Goal: Information Seeking & Learning: Check status

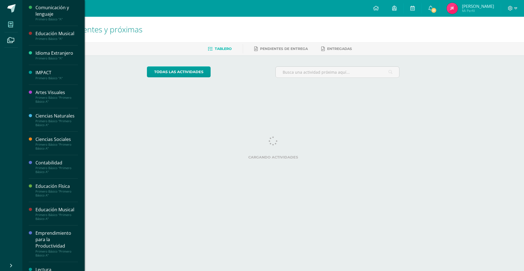
click at [13, 25] on span at bounding box center [10, 24] width 13 height 13
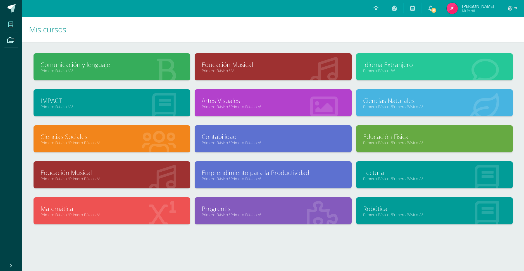
click at [233, 63] on link "Educación Musical" at bounding box center [273, 64] width 143 height 9
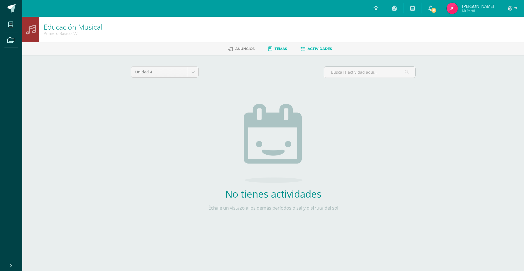
click at [281, 49] on span "Temas" at bounding box center [281, 49] width 13 height 4
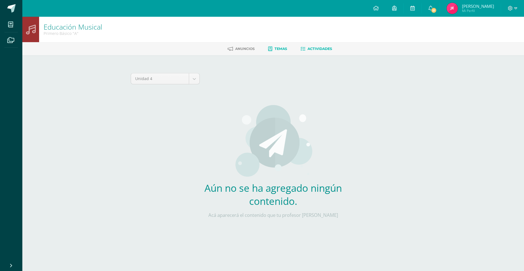
click at [308, 48] on link "Actividades" at bounding box center [317, 48] width 32 height 9
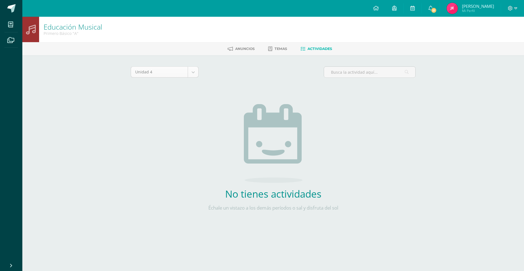
click at [192, 72] on body "Mis cursos Archivos Cerrar panel Comunicación y lenguaje Primero Básico "A" Edu…" at bounding box center [262, 120] width 524 height 240
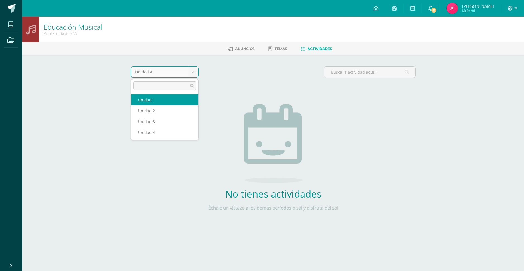
select select "Unidad 1"
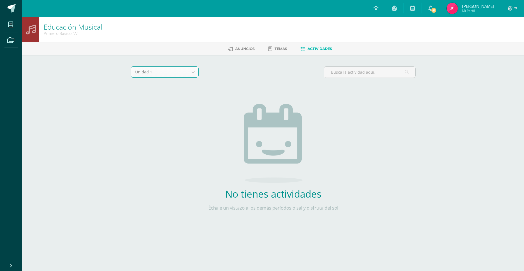
click at [188, 72] on body "Mis cursos Archivos Cerrar panel Comunicación y lenguaje Primero Básico "A" Edu…" at bounding box center [262, 120] width 524 height 240
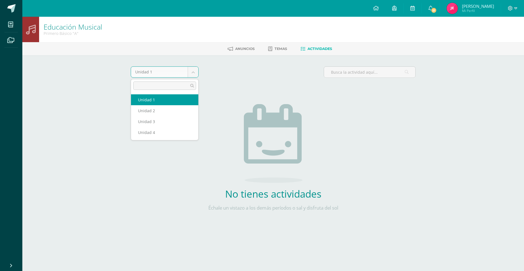
click at [188, 73] on body "Mis cursos Archivos Cerrar panel Comunicación y lenguaje Primero Básico "A" Edu…" at bounding box center [262, 120] width 524 height 240
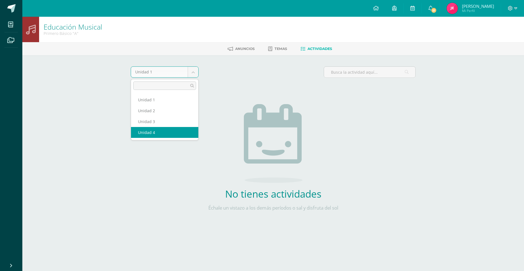
select select "Unidad 4"
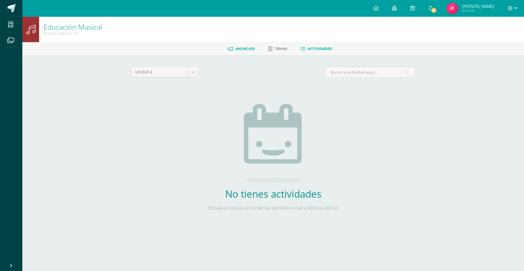
click at [246, 48] on span "Anuncios" at bounding box center [245, 49] width 20 height 4
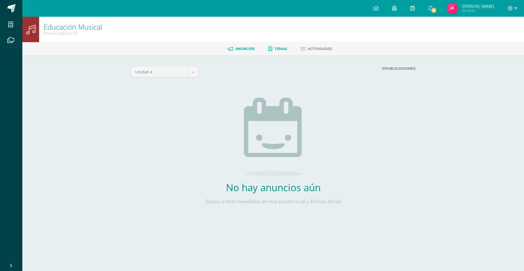
click at [283, 47] on span "Temas" at bounding box center [281, 49] width 13 height 4
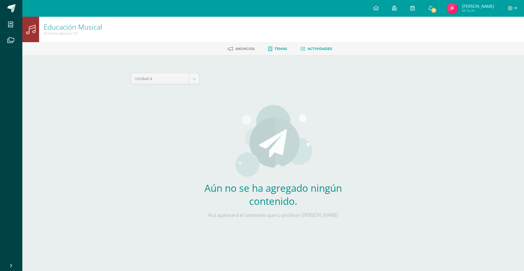
click at [309, 51] on span "Actividades" at bounding box center [320, 49] width 25 height 4
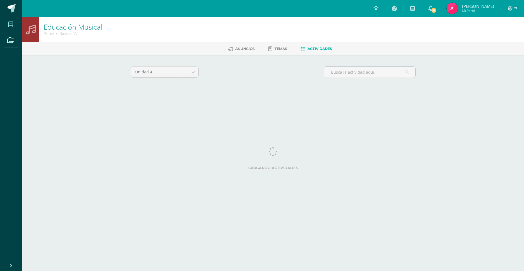
click at [12, 22] on icon at bounding box center [10, 25] width 5 height 6
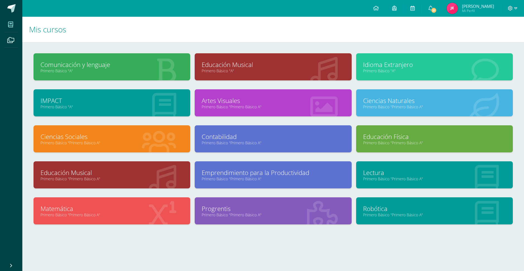
click at [256, 35] on h1 "Mis cursos" at bounding box center [273, 29] width 489 height 25
click at [238, 65] on link "Educación Musical" at bounding box center [273, 64] width 143 height 9
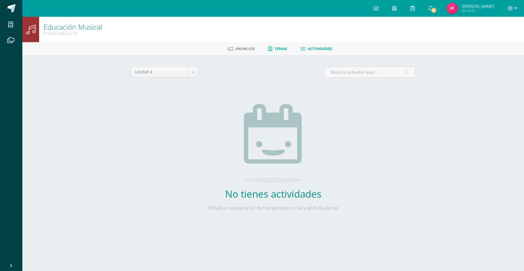
click at [285, 51] on link "Temas" at bounding box center [277, 48] width 19 height 9
click at [310, 48] on span "Actividades" at bounding box center [320, 49] width 25 height 4
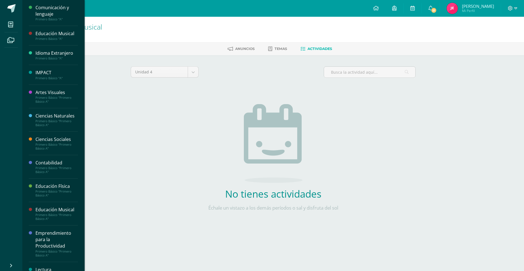
click at [60, 101] on div "Primero Básico "Primero Básico A"" at bounding box center [56, 100] width 42 height 8
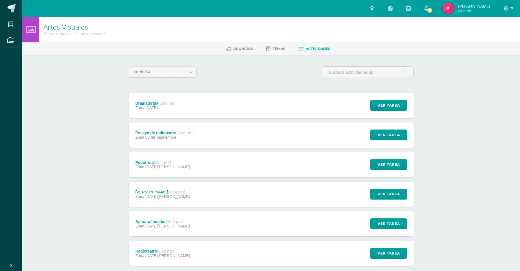
click at [396, 99] on div "Ver tarea" at bounding box center [388, 105] width 52 height 25
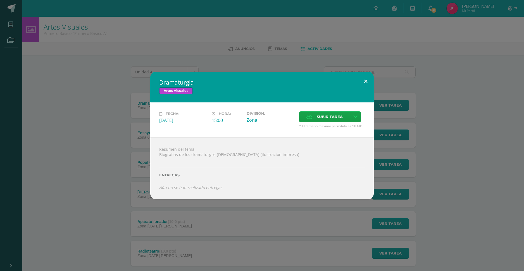
click at [370, 80] on button at bounding box center [366, 81] width 16 height 19
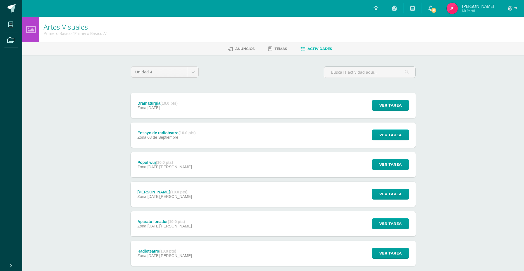
click at [382, 137] on div "Dramaturgia Artes Visuales Fecha: Lunes 15 de Septiembre Hora: 15:00 División: …" at bounding box center [262, 135] width 520 height 127
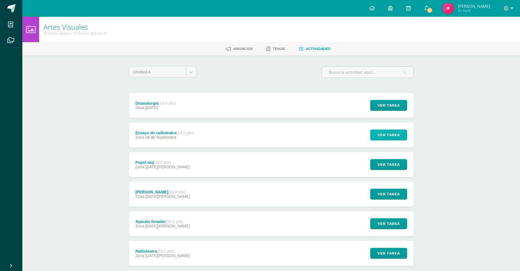
click at [382, 137] on span "Ver tarea" at bounding box center [389, 135] width 22 height 10
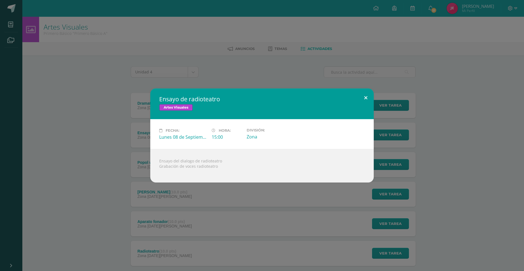
click at [366, 96] on button at bounding box center [366, 98] width 16 height 19
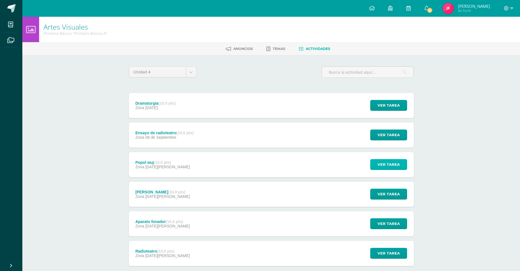
click at [384, 164] on span "Ver tarea" at bounding box center [389, 165] width 22 height 10
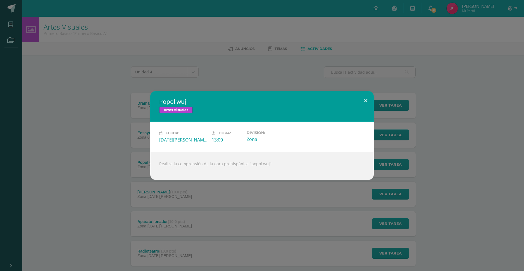
click at [365, 95] on button at bounding box center [366, 100] width 16 height 19
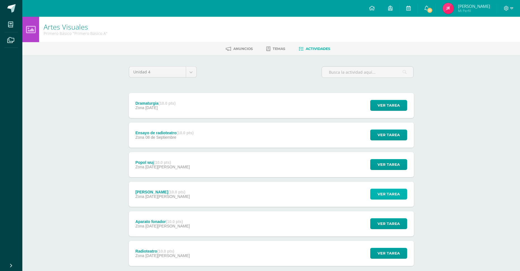
click at [384, 194] on span "Ver tarea" at bounding box center [389, 194] width 22 height 10
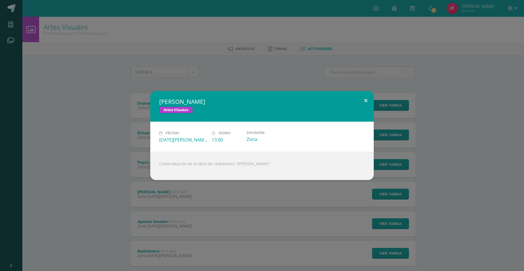
click at [364, 98] on button at bounding box center [366, 100] width 16 height 19
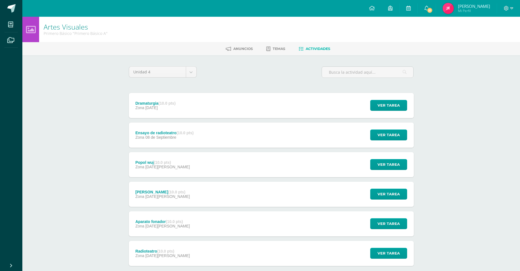
click at [396, 232] on div "Ver tarea" at bounding box center [388, 224] width 52 height 25
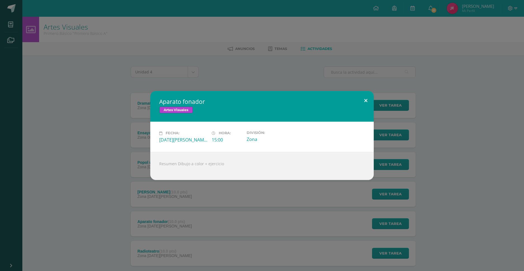
click at [365, 99] on button at bounding box center [366, 100] width 16 height 19
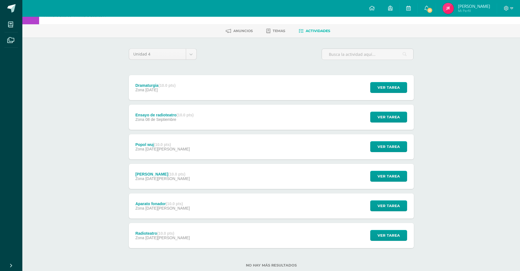
scroll to position [32, 0]
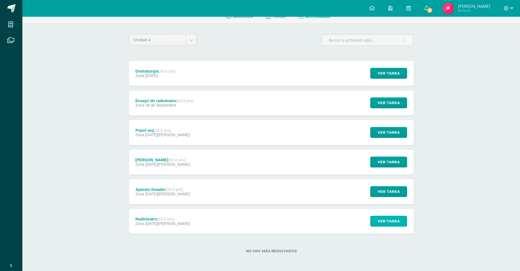
click at [376, 226] on button "Ver tarea" at bounding box center [388, 221] width 37 height 11
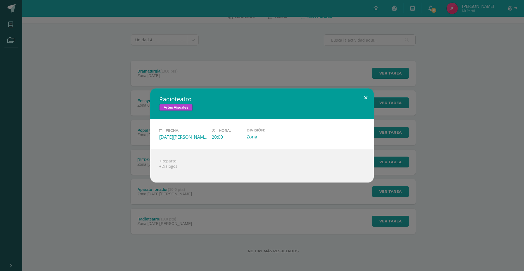
click at [367, 98] on button at bounding box center [366, 98] width 16 height 19
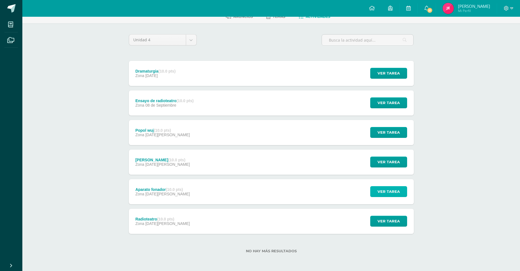
click at [394, 196] on span "Ver tarea" at bounding box center [389, 192] width 22 height 10
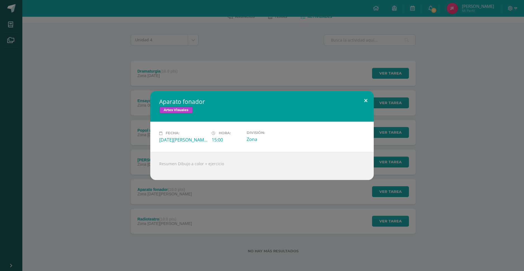
click at [364, 93] on button at bounding box center [366, 100] width 16 height 19
